Goal: Subscribe to service/newsletter

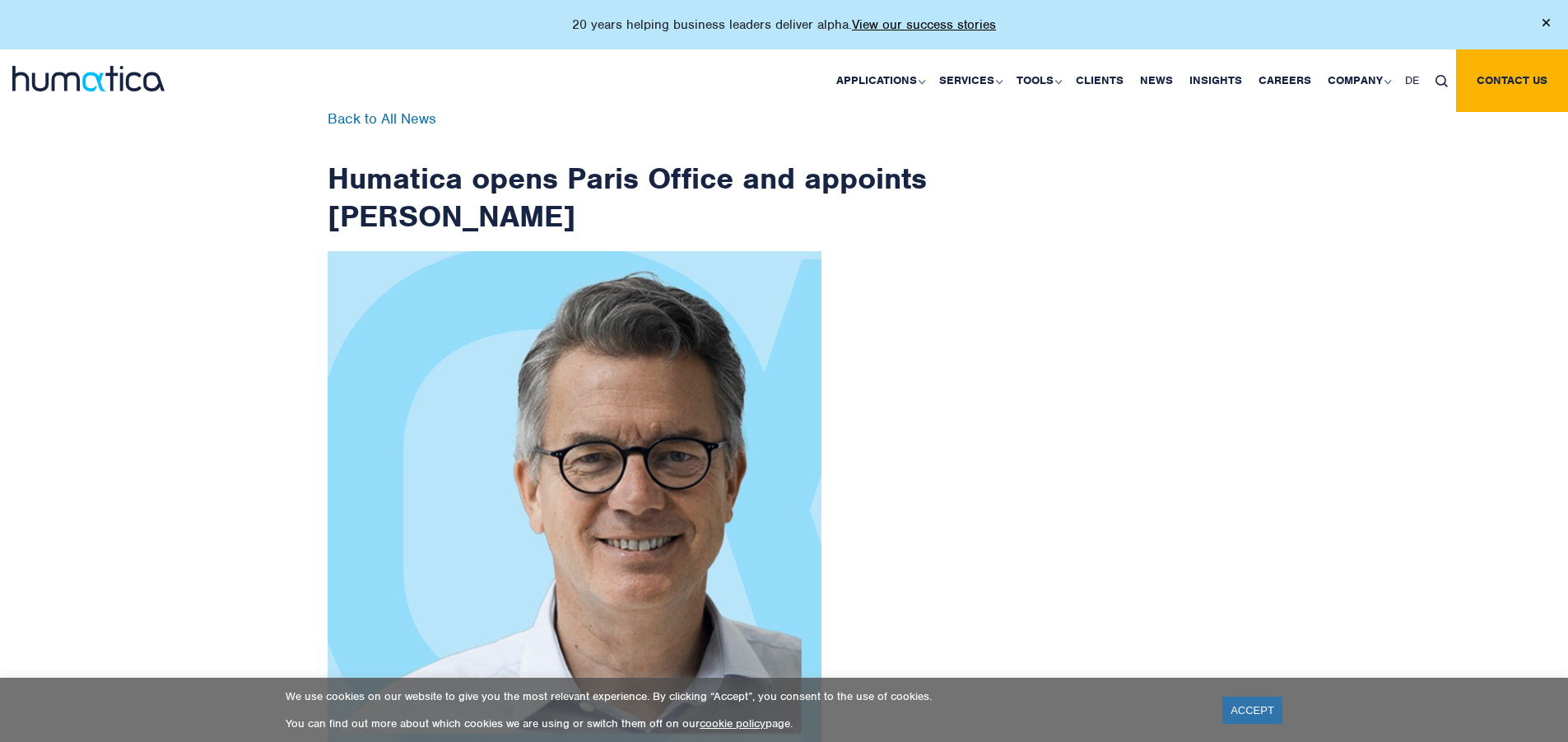
scroll to position [2627, 0]
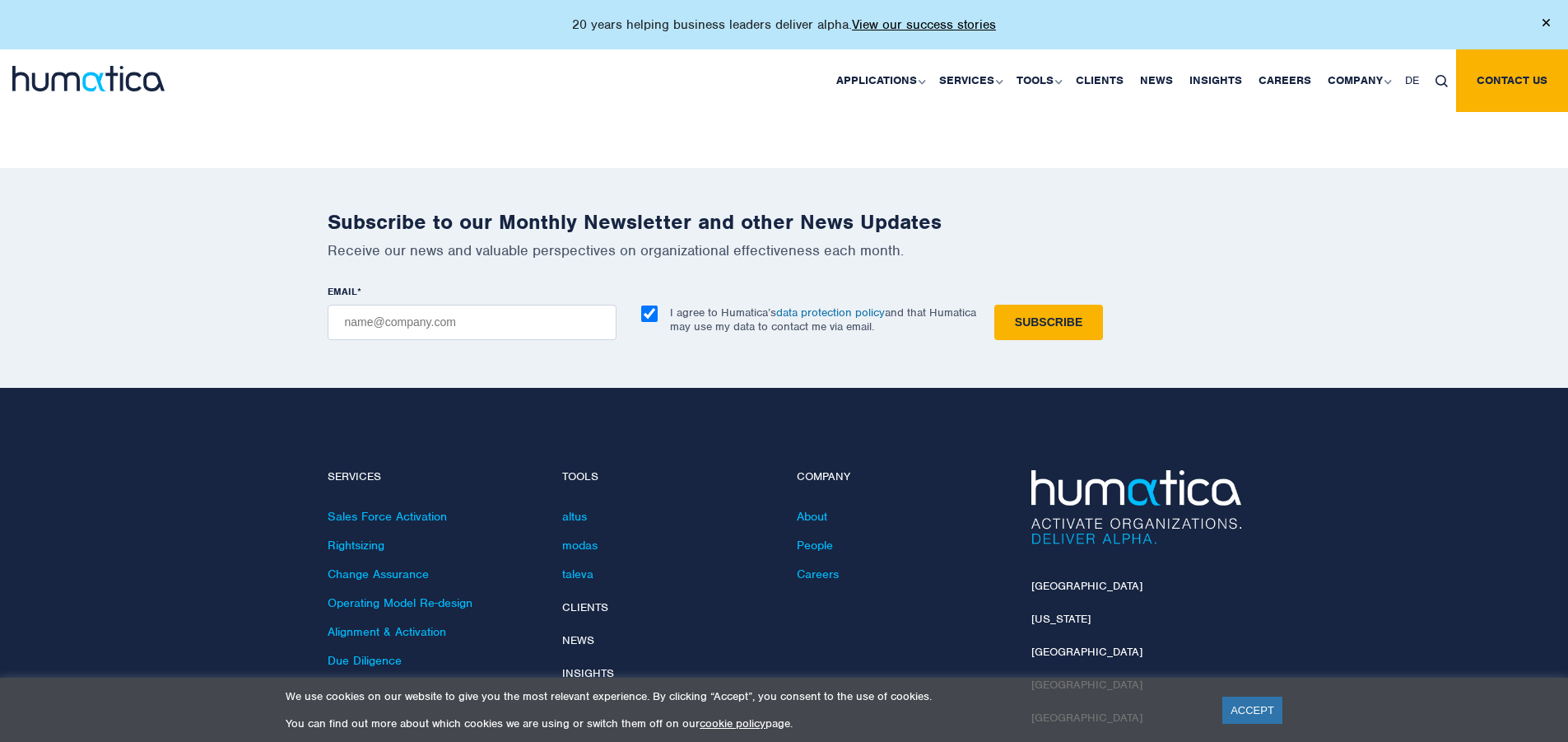
checkbox input "true"
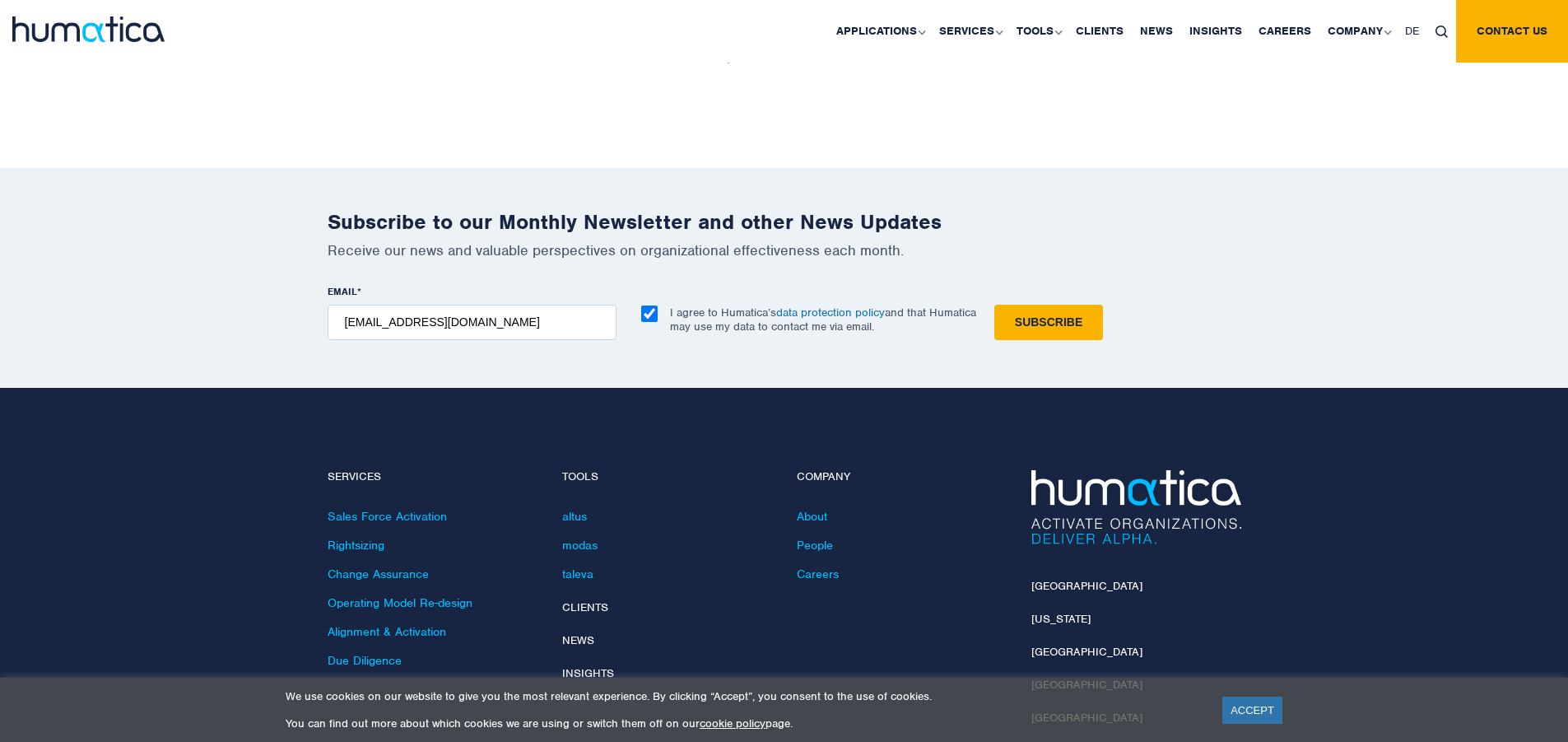
type input "[EMAIL_ADDRESS][DOMAIN_NAME]"
click at [995, 305] on input "Subscribe" at bounding box center [1049, 322] width 109 height 35
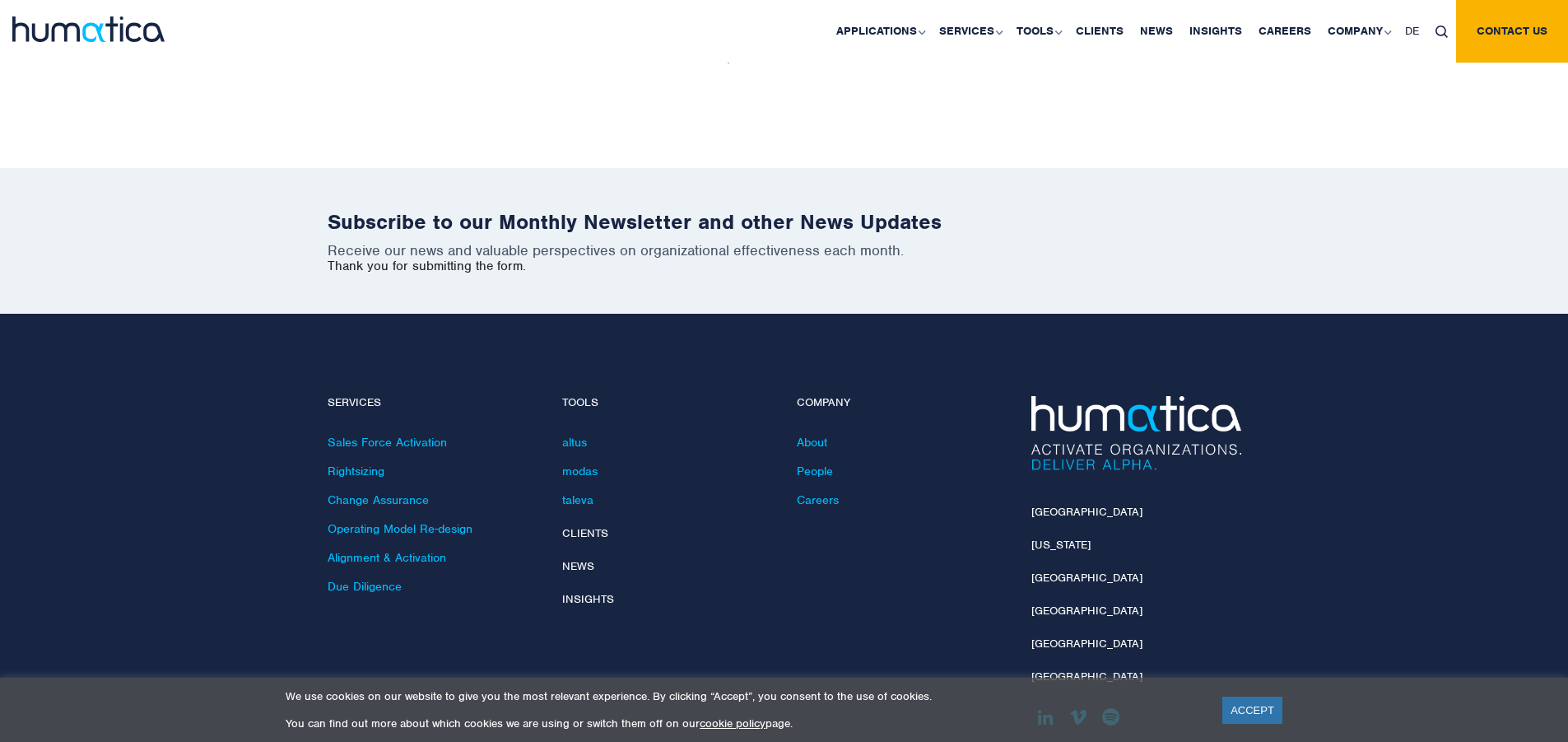
scroll to position [2553, 0]
